Goal: Information Seeking & Learning: Understand process/instructions

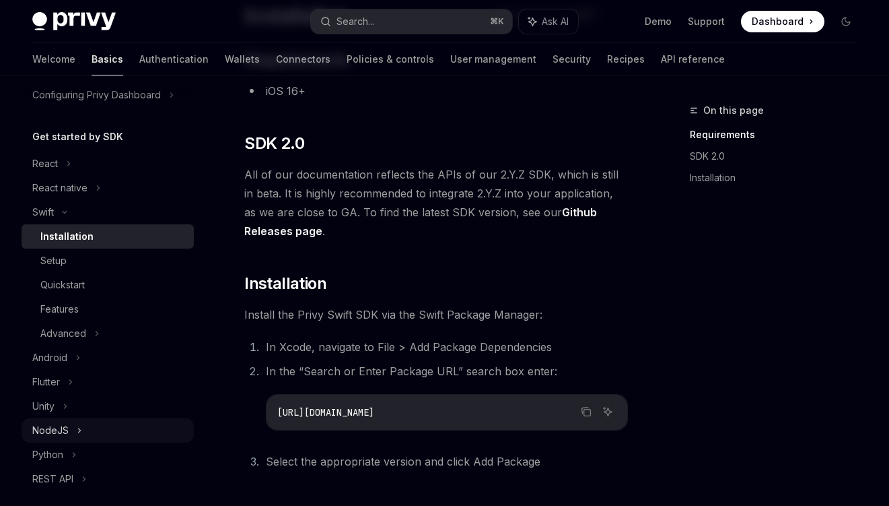
scroll to position [86, 0]
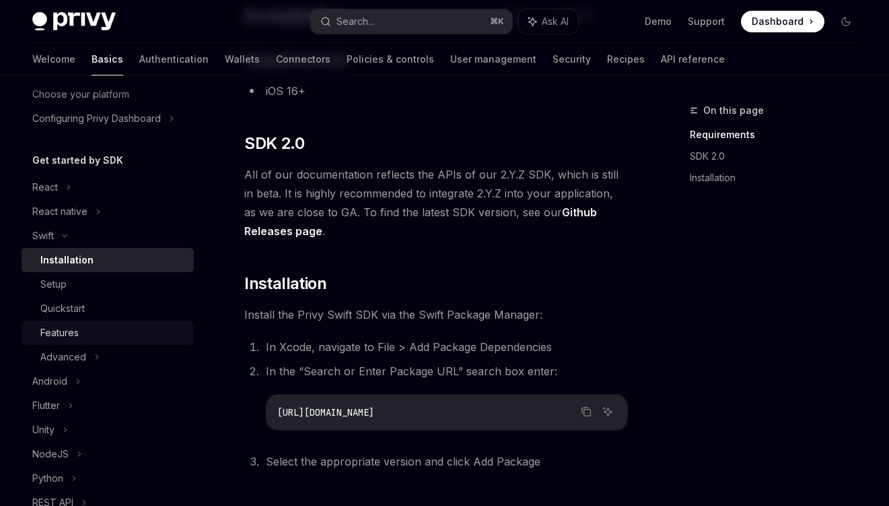
click at [116, 332] on div "Features" at bounding box center [112, 332] width 145 height 16
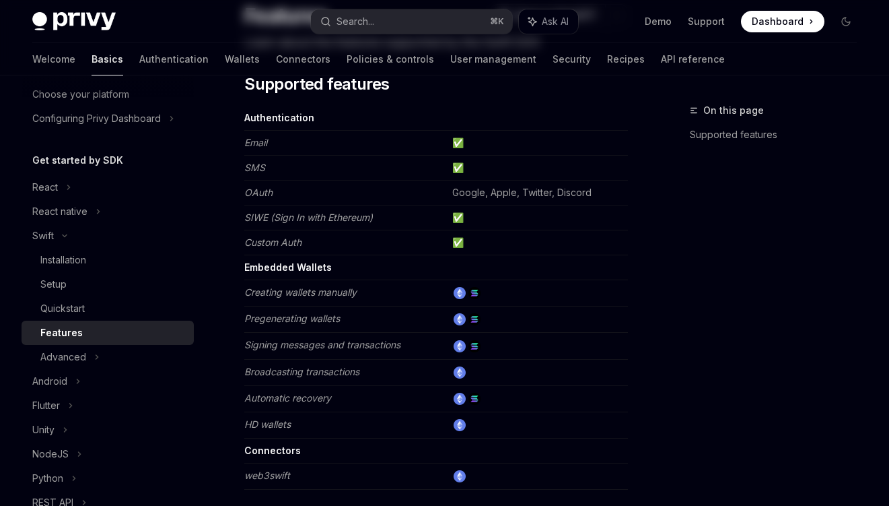
type textarea "*"
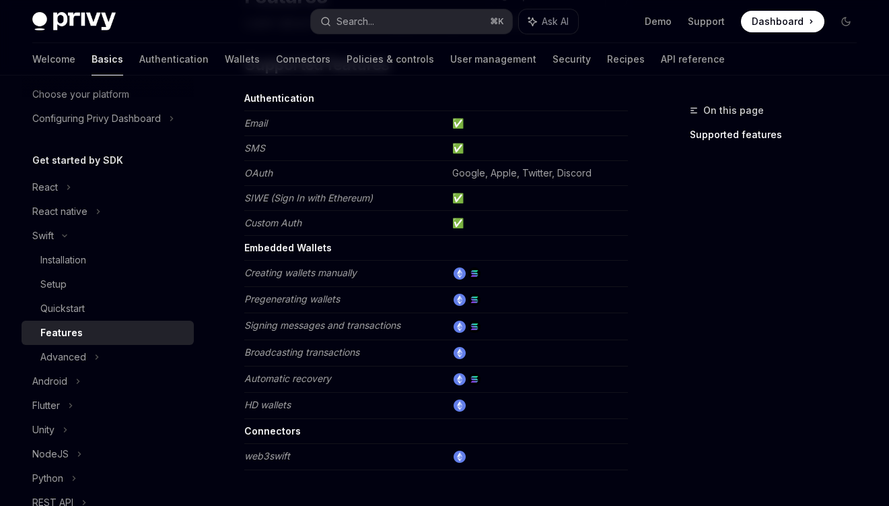
scroll to position [141, 0]
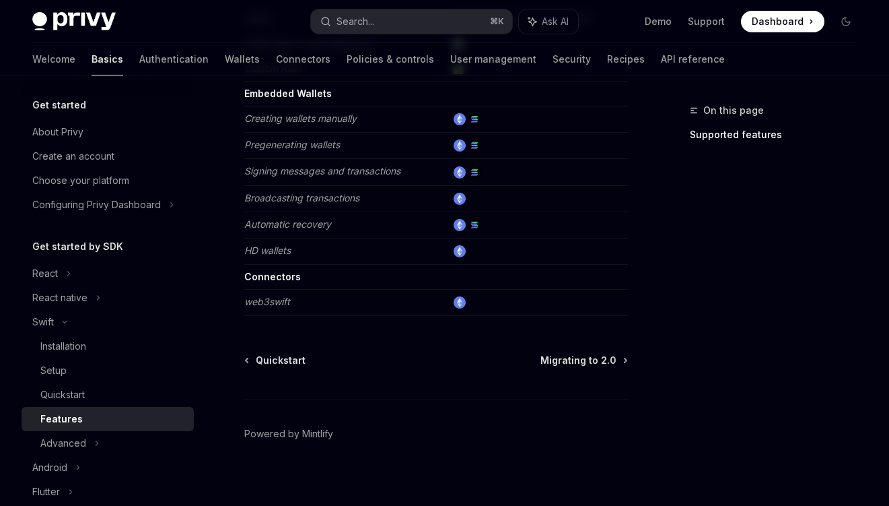
scroll to position [304, 0]
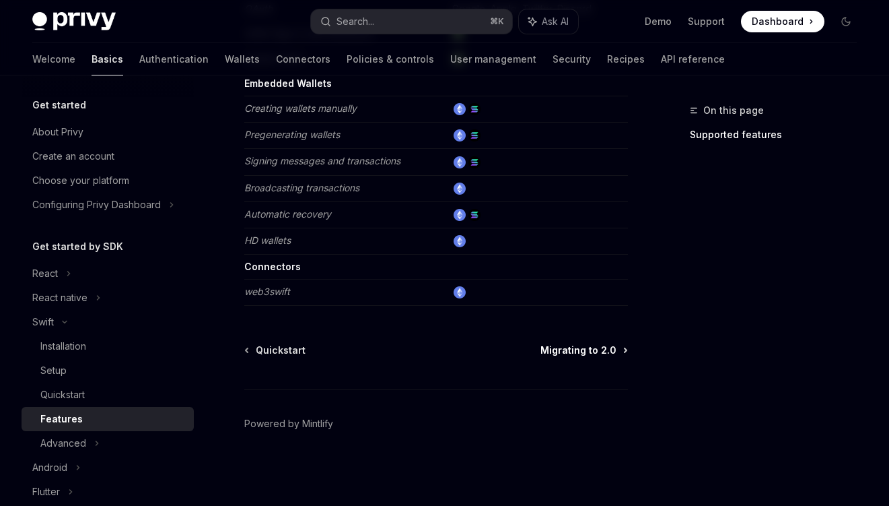
click at [588, 346] on span "Migrating to 2.0" at bounding box center [579, 349] width 76 height 13
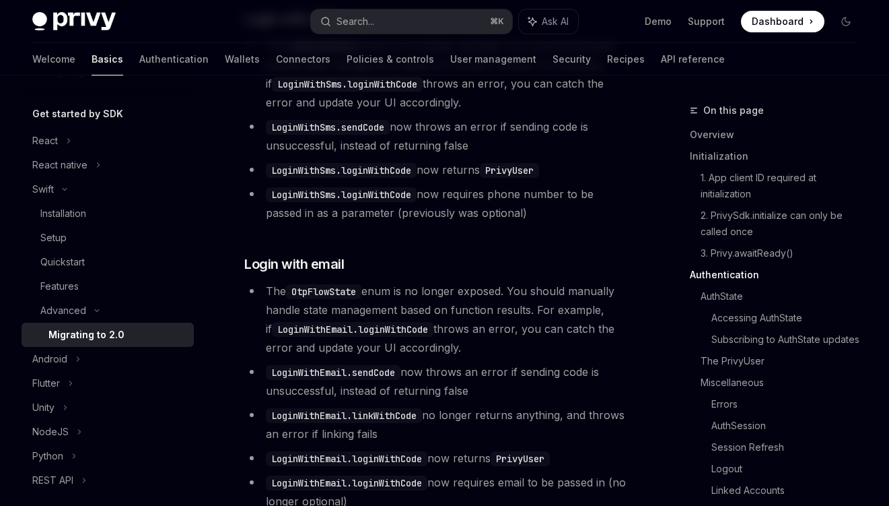
scroll to position [131, 0]
click at [116, 238] on div "Setup" at bounding box center [112, 239] width 145 height 16
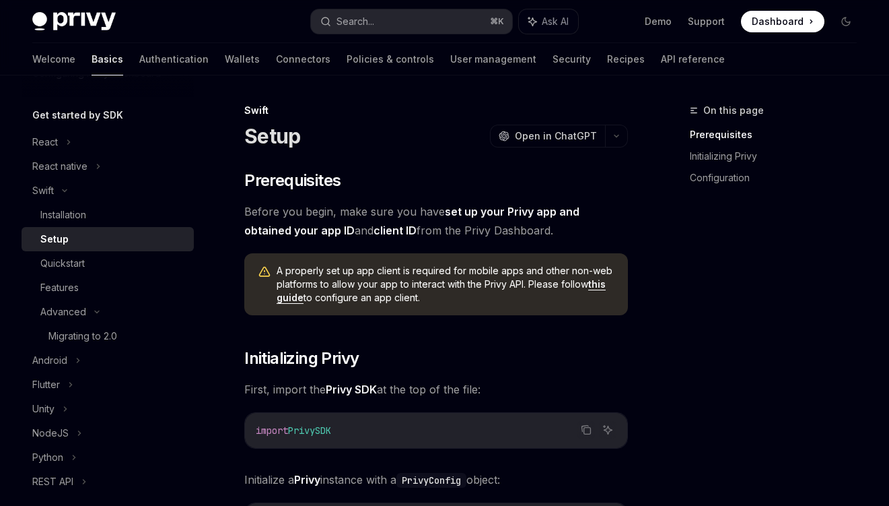
click at [605, 284] on link "this guide" at bounding box center [441, 291] width 329 height 26
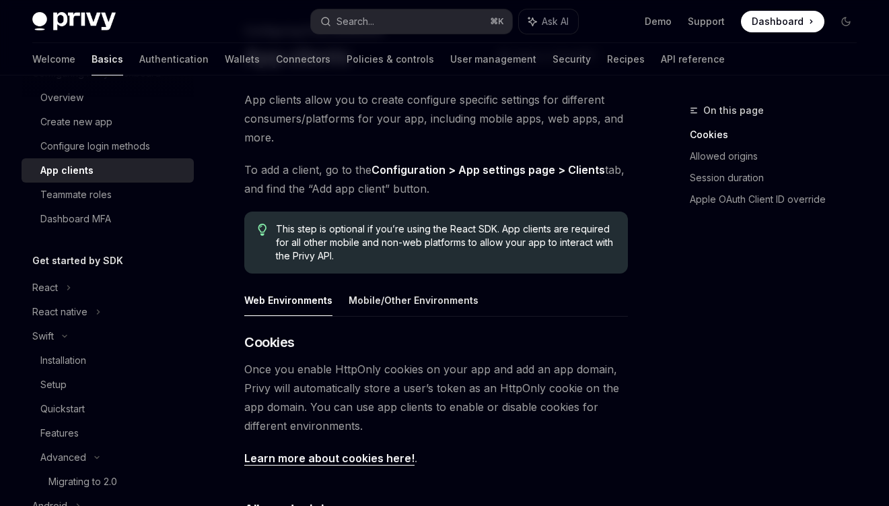
scroll to position [81, 0]
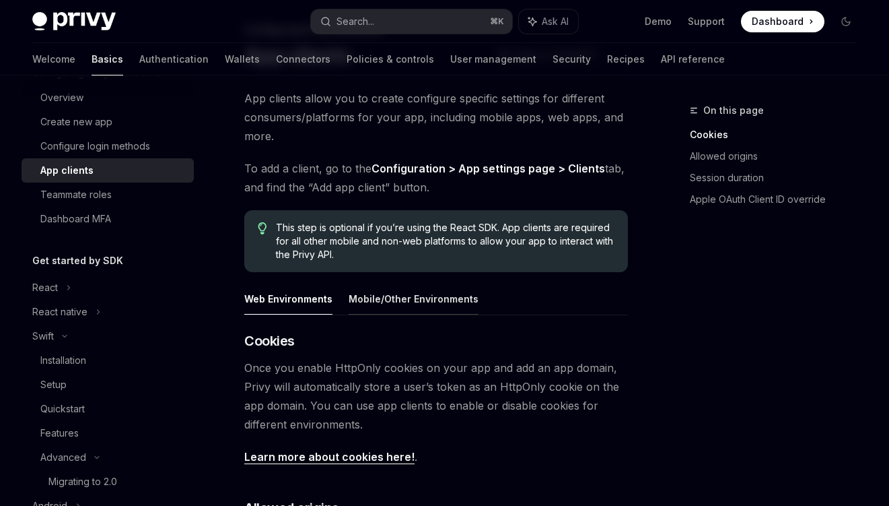
click at [452, 301] on button "Mobile/Other Environments" at bounding box center [414, 299] width 130 height 32
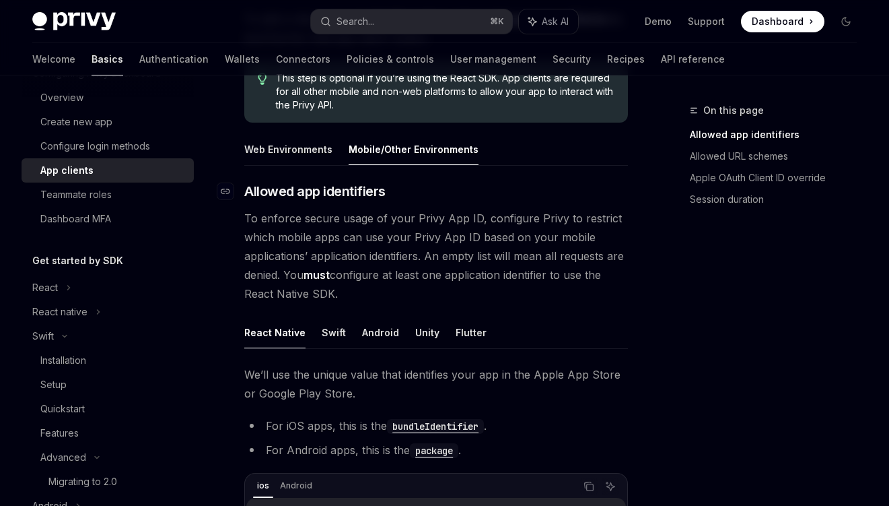
scroll to position [241, 0]
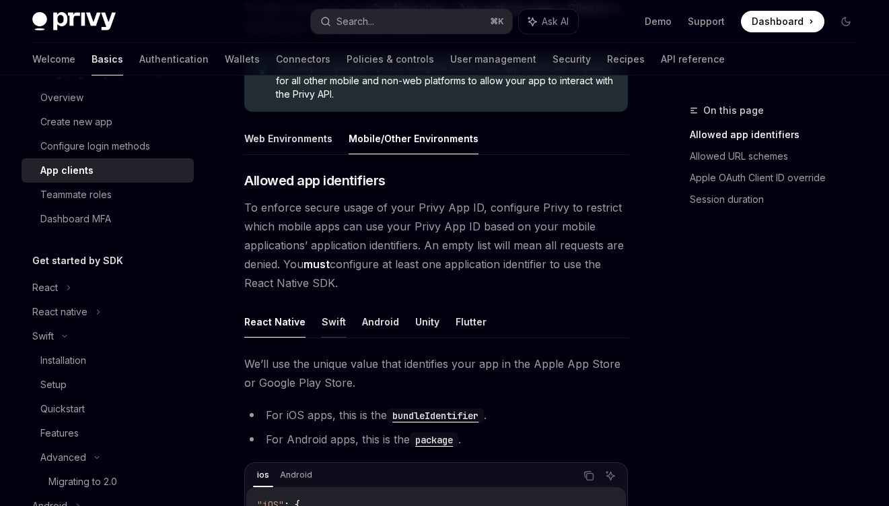
click at [326, 315] on button "Swift" at bounding box center [334, 322] width 24 height 32
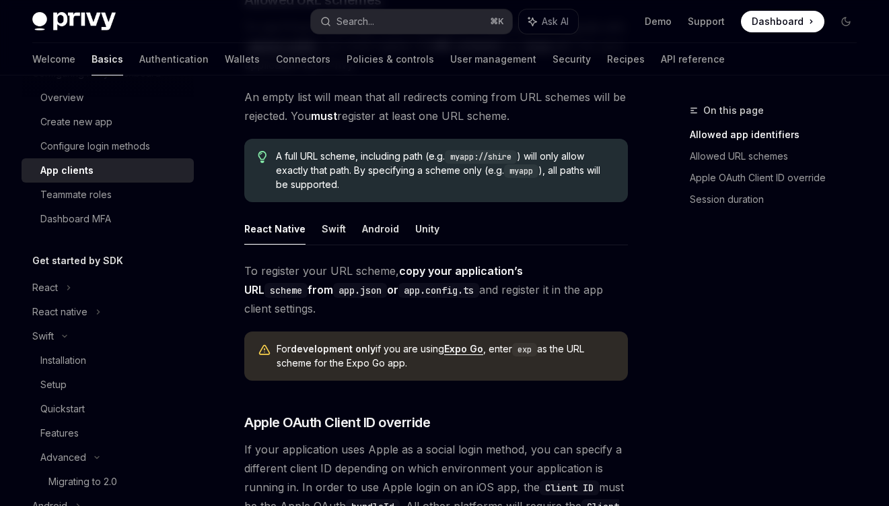
scroll to position [697, 0]
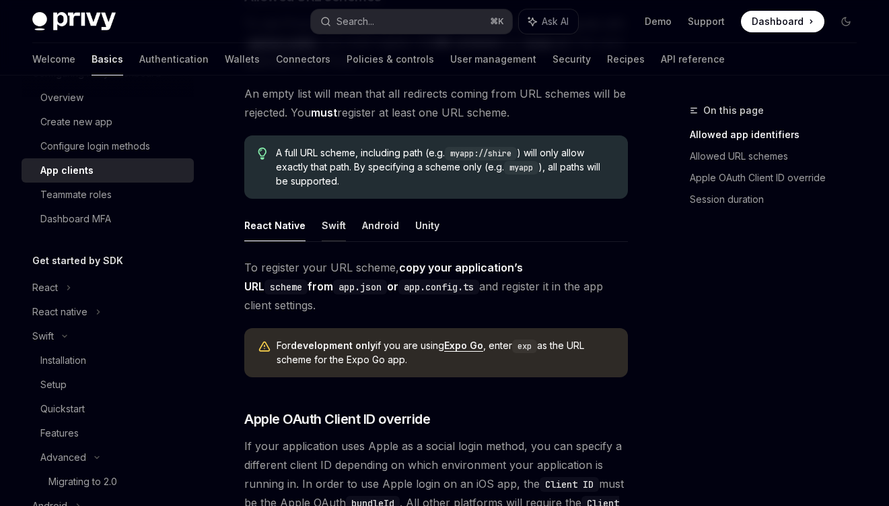
click at [329, 230] on button "Swift" at bounding box center [334, 225] width 24 height 32
type textarea "*"
